Goal: Task Accomplishment & Management: Manage account settings

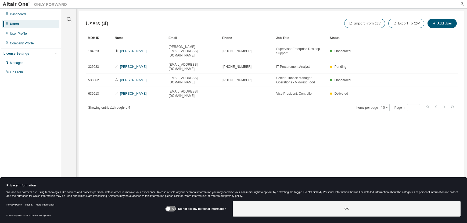
click at [173, 208] on icon at bounding box center [171, 208] width 10 height 5
click at [171, 208] on icon at bounding box center [171, 208] width 10 height 5
click at [173, 208] on icon at bounding box center [171, 208] width 10 height 5
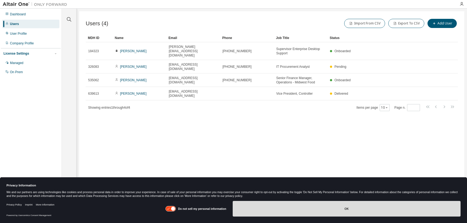
click at [306, 206] on button "OK" at bounding box center [347, 209] width 228 height 16
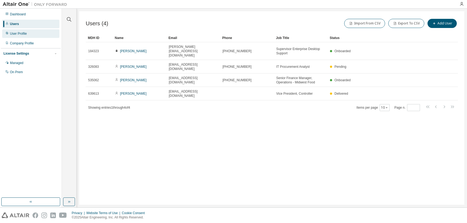
click at [21, 34] on div "User Profile" at bounding box center [18, 33] width 17 height 4
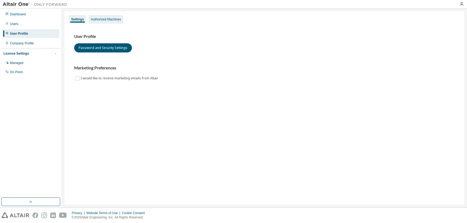
click at [103, 19] on div "Authorized Machines" at bounding box center [106, 19] width 30 height 4
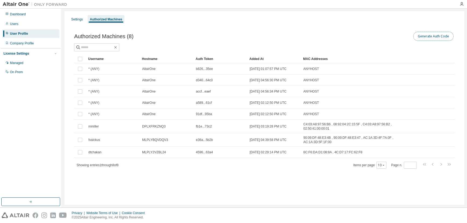
click at [431, 35] on button "Generate Auth Code" at bounding box center [433, 36] width 40 height 9
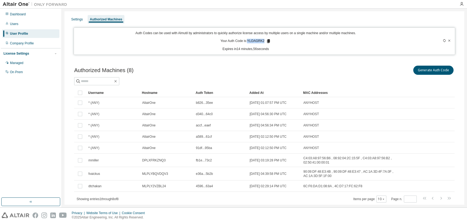
drag, startPoint x: 263, startPoint y: 41, endPoint x: 247, endPoint y: 41, distance: 15.9
click at [248, 41] on p "Your Auth Code is: YLOAGRK2" at bounding box center [245, 41] width 51 height 5
copy p "YLOAGRK2"
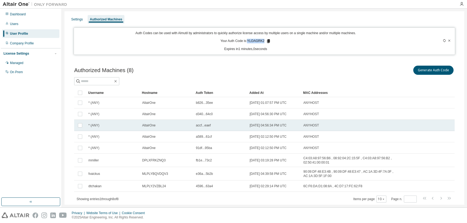
scroll to position [15, 0]
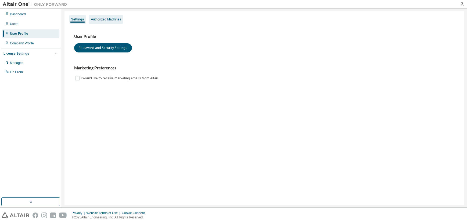
click at [101, 22] on div "Authorized Machines" at bounding box center [106, 19] width 34 height 9
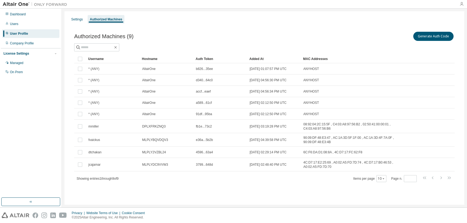
click at [462, 4] on icon "button" at bounding box center [462, 4] width 4 height 4
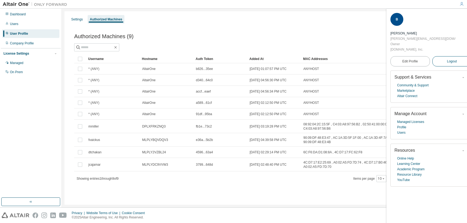
click at [447, 59] on span "Logout" at bounding box center [452, 61] width 10 height 5
